Goal: Find specific page/section

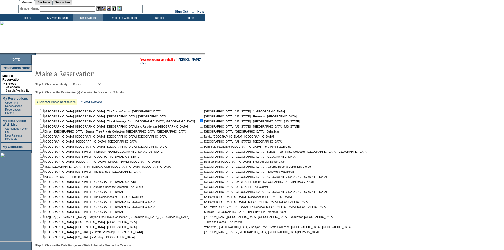
scroll to position [26, 0]
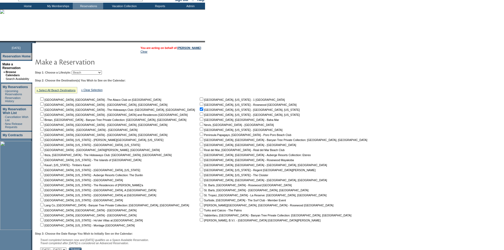
click at [200, 145] on input "checkbox" at bounding box center [201, 144] width 3 height 3
checkbox input "true"
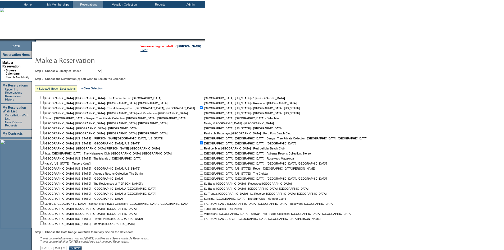
scroll to position [106, 0]
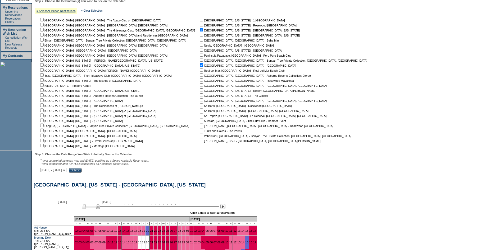
click at [200, 31] on input "checkbox" at bounding box center [201, 29] width 3 height 3
checkbox input "false"
click at [200, 67] on input "checkbox" at bounding box center [201, 64] width 3 height 3
checkbox input "false"
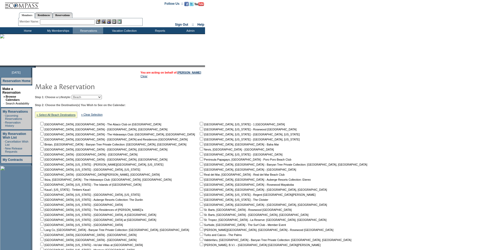
scroll to position [0, 0]
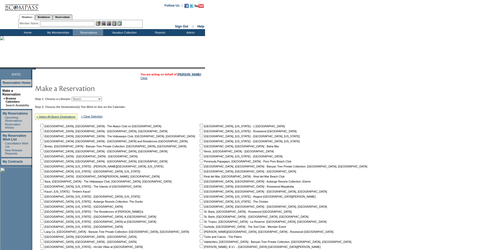
click at [75, 26] on input "text" at bounding box center [67, 23] width 55 height 5
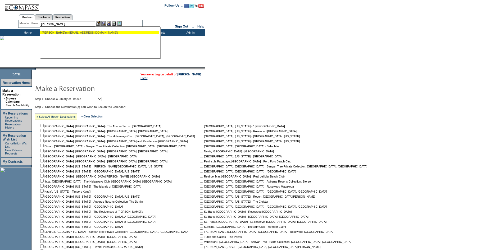
click at [74, 34] on div "[PERSON_NAME] ([EMAIL_ADDRESS][DOMAIN_NAME])" at bounding box center [100, 32] width 116 height 3
type input "[PERSON_NAME] ([EMAIL_ADDRESS][DOMAIN_NAME])"
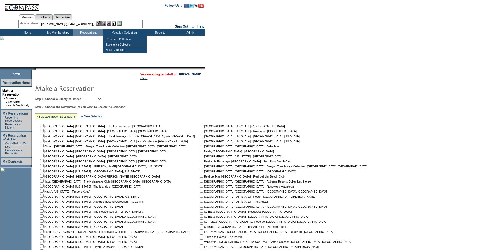
click at [105, 25] on img at bounding box center [103, 23] width 4 height 4
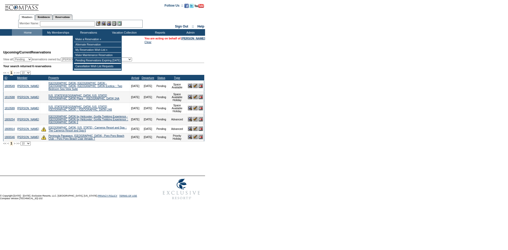
click at [75, 22] on input "text" at bounding box center [67, 23] width 55 height 5
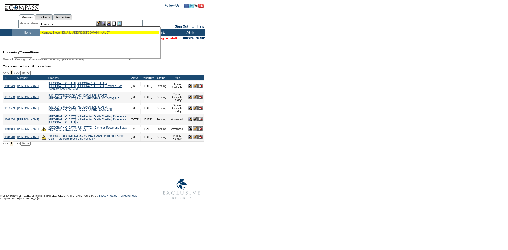
click at [77, 34] on div "Kempe, S teve (sk@windsock-international.com)" at bounding box center [100, 32] width 116 height 3
type input "Kempe, Steve (sk@windsock-international.com)"
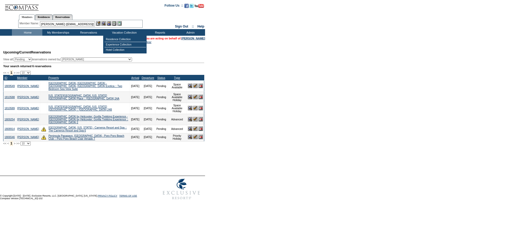
click at [106, 25] on img at bounding box center [103, 23] width 4 height 4
